Goal: Obtain resource: Download file/media

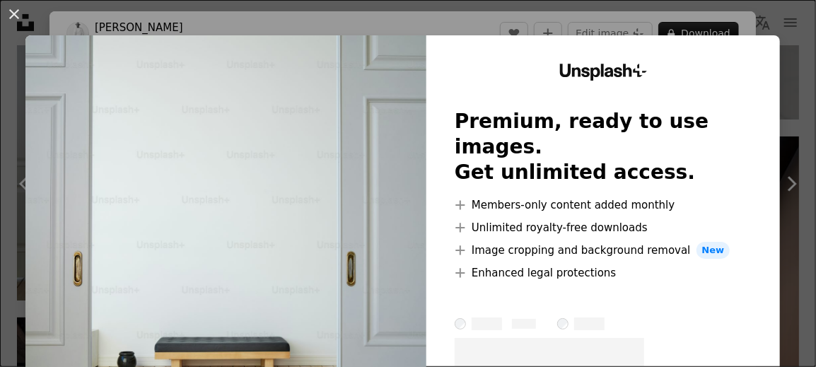
scroll to position [212, 0]
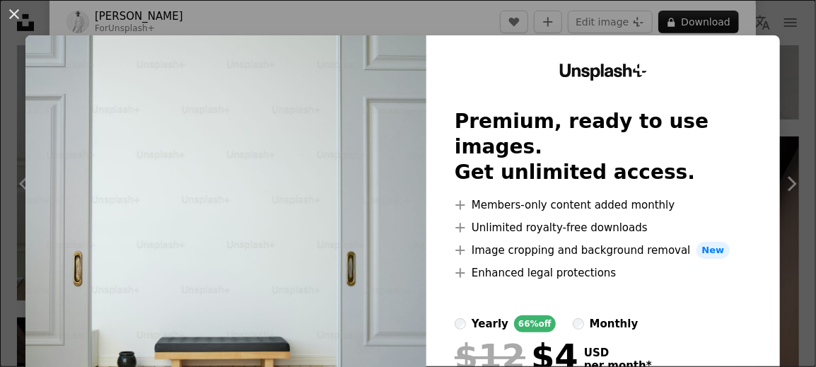
click at [325, 165] on img at bounding box center [225, 260] width 401 height 450
click at [21, 18] on button "An X shape" at bounding box center [14, 14] width 17 height 17
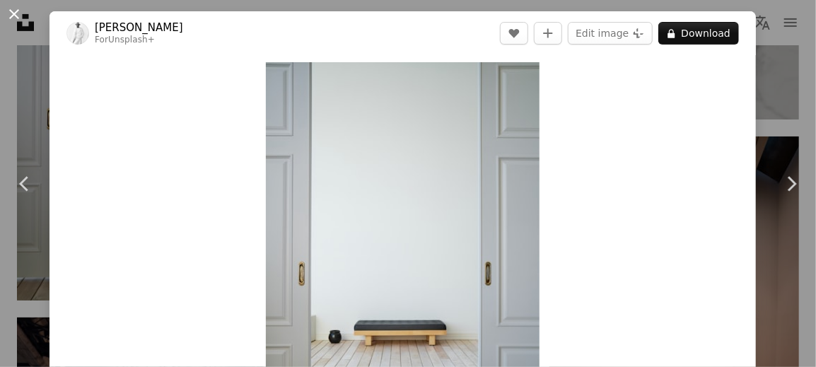
click at [11, 13] on button "An X shape" at bounding box center [14, 14] width 17 height 17
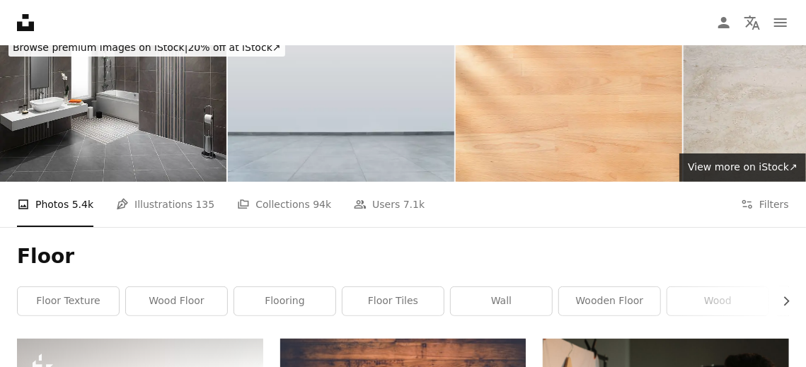
scroll to position [7, 0]
